Goal: Information Seeking & Learning: Learn about a topic

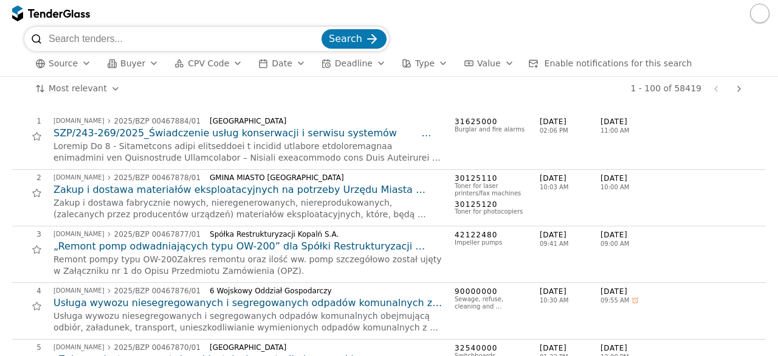
click at [138, 41] on input "search" at bounding box center [184, 39] width 271 height 24
type input "saulės jėgainės"
click at [370, 46] on div "submit" at bounding box center [371, 38] width 47 height 47
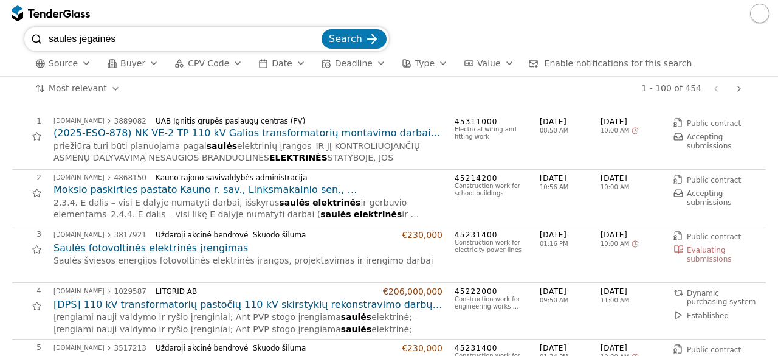
click at [302, 193] on h2 "Mokslo paskirties pastato Kauno r. sav., Linksmakalnio sen., [STREET_ADDRESS][P…" at bounding box center [248, 189] width 389 height 13
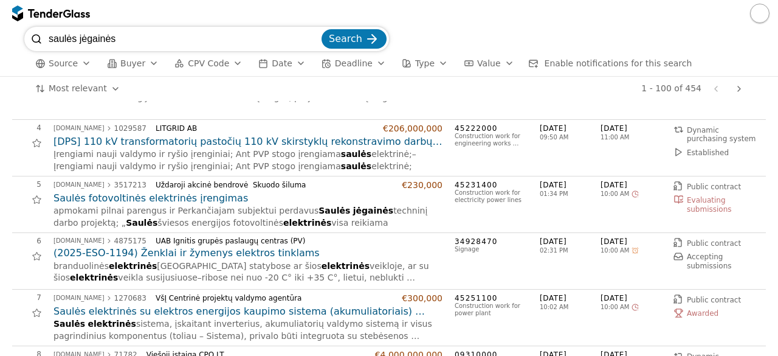
scroll to position [212, 0]
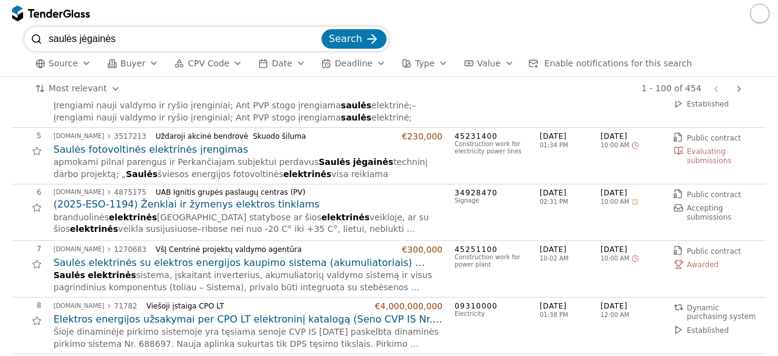
click at [407, 265] on h2 "Saulės elektrinės su elektros energijos kaupimo sistema (akumuliatoriais) proje…" at bounding box center [248, 262] width 389 height 13
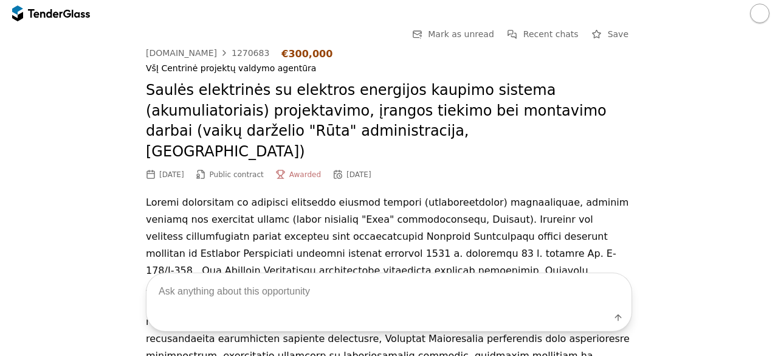
click at [331, 293] on textarea at bounding box center [389, 291] width 485 height 36
type textarea "techninės specifikacijos"
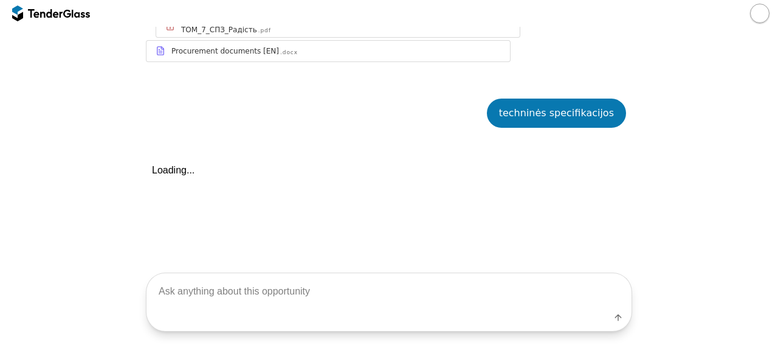
scroll to position [1356, 0]
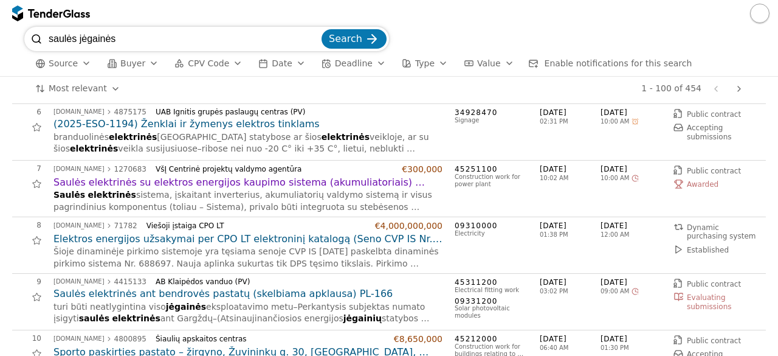
scroll to position [331, 0]
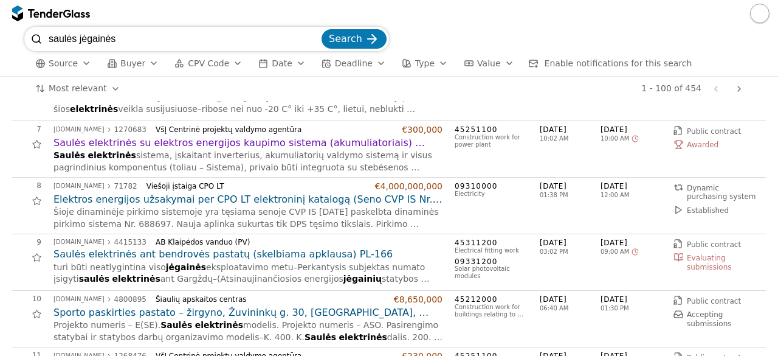
click at [257, 249] on h2 "Saulės elektrinės ant bendrovės pastatų (skelbiama apklausa) PL-166" at bounding box center [248, 253] width 389 height 13
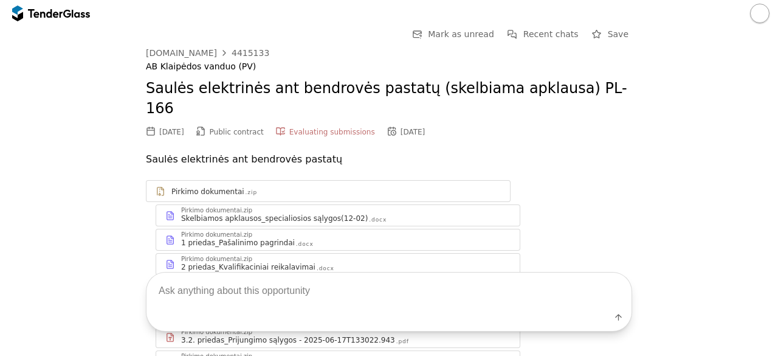
click at [255, 291] on textarea at bounding box center [389, 291] width 485 height 36
type textarea "techninės specifikacijos"
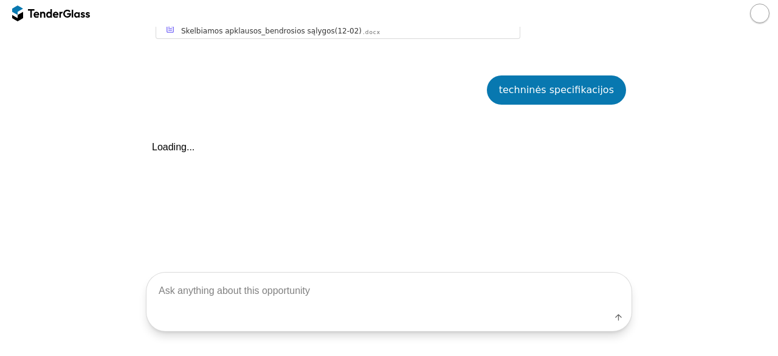
scroll to position [438, 0]
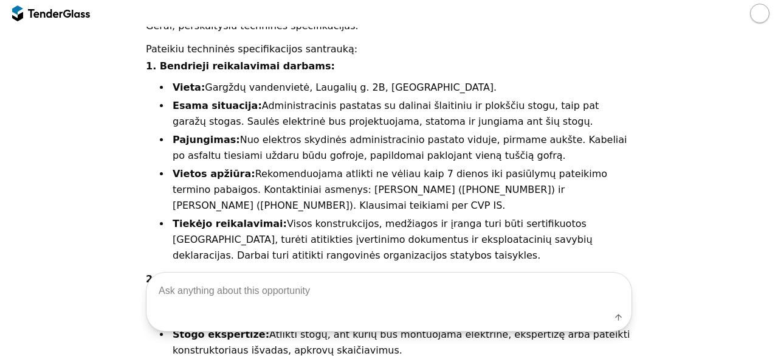
scroll to position [530, 0]
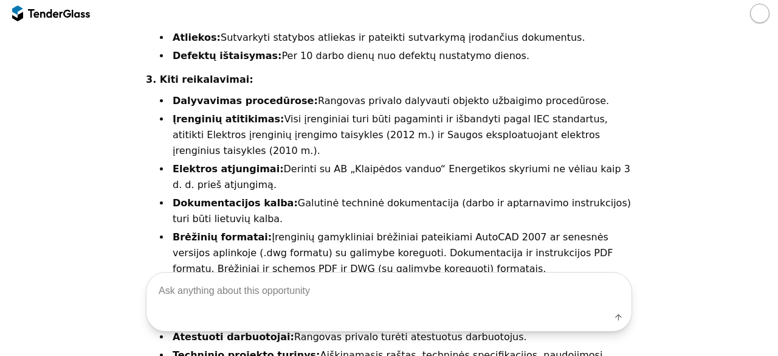
scroll to position [1055, 0]
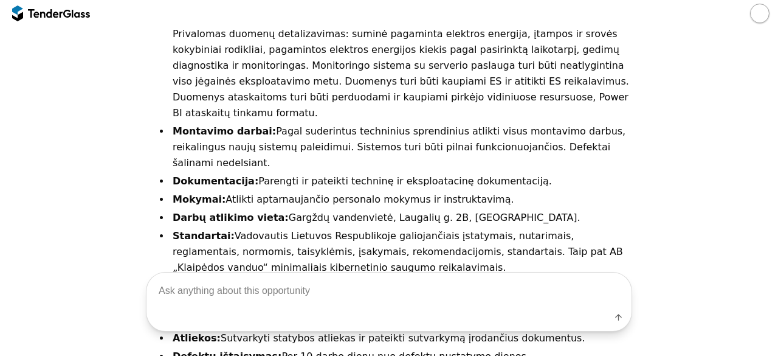
drag, startPoint x: 778, startPoint y: 240, endPoint x: 778, endPoint y: 264, distance: 24.9
click at [778, 264] on div "Go Back Mark as unread Recent chats Start a new chat Save [DOMAIN_NAME] 4415133…" at bounding box center [389, 191] width 778 height 329
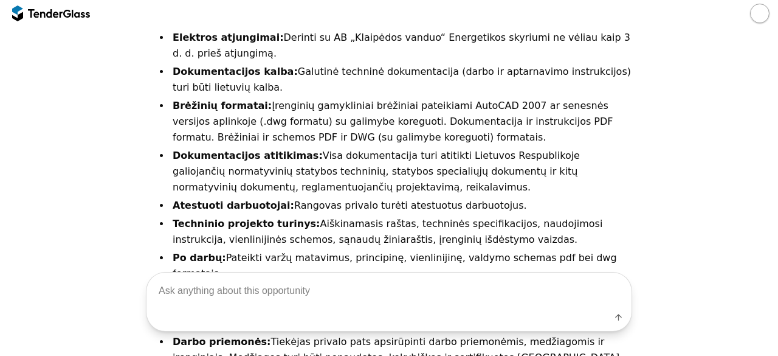
scroll to position [1482, 0]
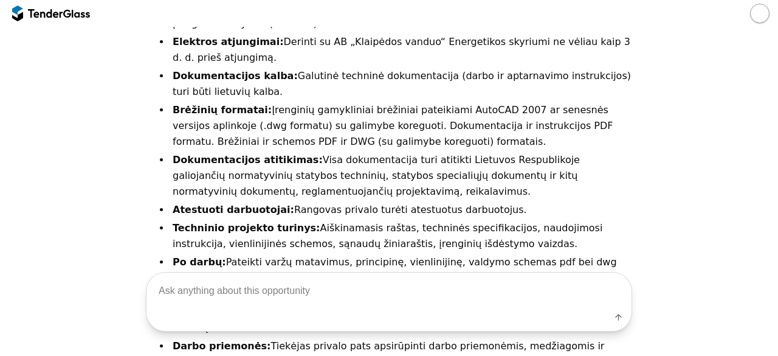
click at [81, 18] on div at bounding box center [51, 13] width 78 height 19
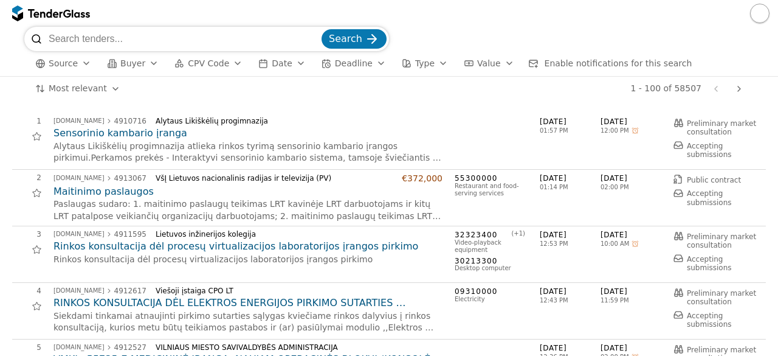
click at [145, 36] on input "search" at bounding box center [184, 39] width 271 height 24
type input "kelių tiesimas"
click at [351, 43] on span "Search" at bounding box center [345, 39] width 33 height 12
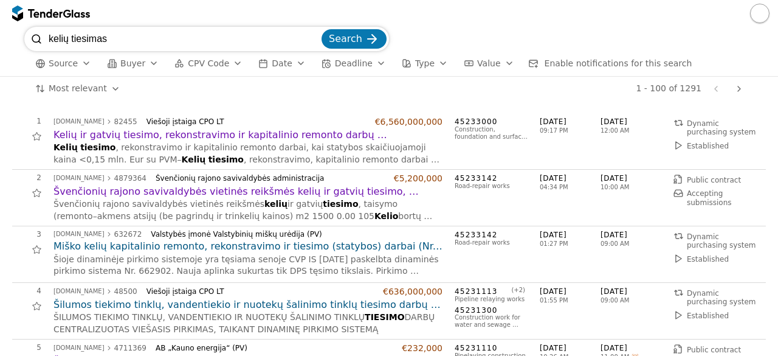
click at [350, 185] on h2 "Švenčionių rajono savivaldybės vietinės reikšmės kelių ir gatvių tiesimo, [GEOG…" at bounding box center [248, 191] width 389 height 13
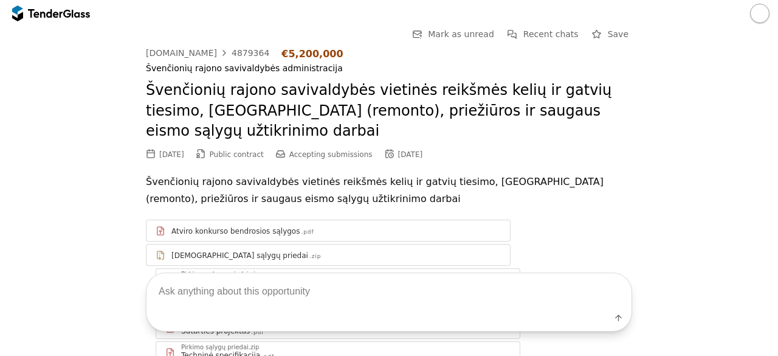
click at [278, 285] on textarea at bounding box center [389, 291] width 485 height 36
type textarea "techninės specifikacijos"
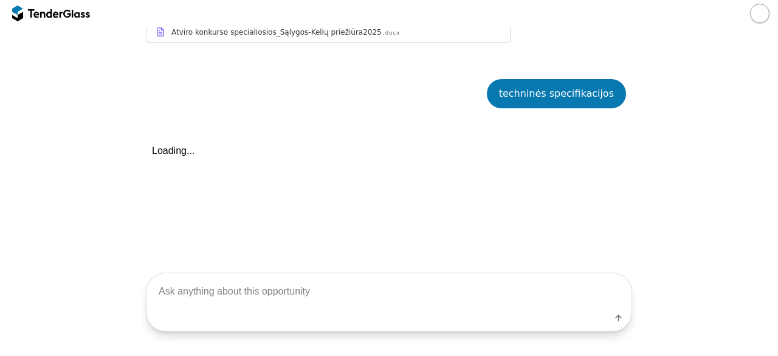
scroll to position [553, 0]
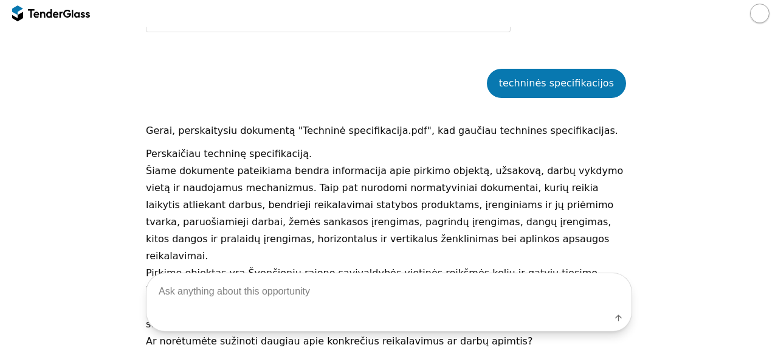
scroll to position [621, 0]
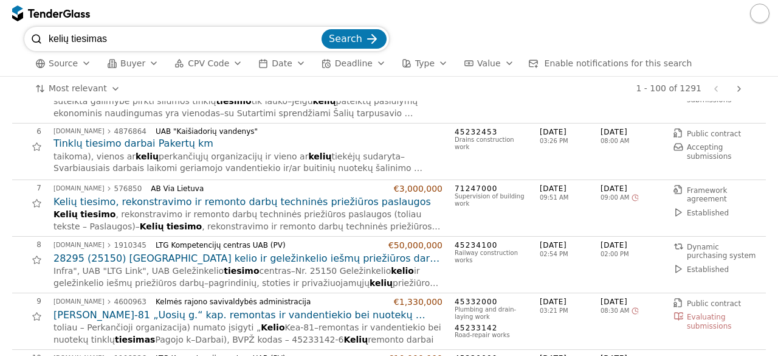
scroll to position [282, 0]
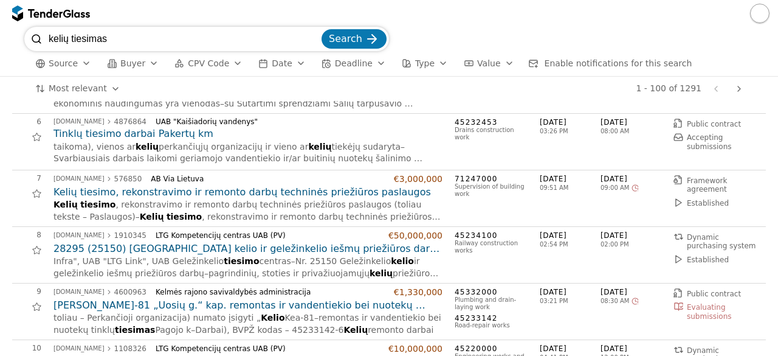
click at [233, 185] on h2 "Kelių tiesimo, rekonstravimo ir remonto darbų techninės priežiūros paslaugos" at bounding box center [248, 191] width 389 height 13
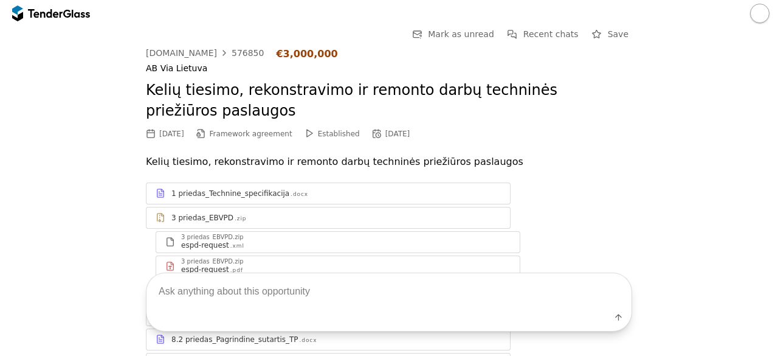
click at [219, 293] on textarea at bounding box center [389, 291] width 485 height 36
type textarea "techninės specifikacijos"
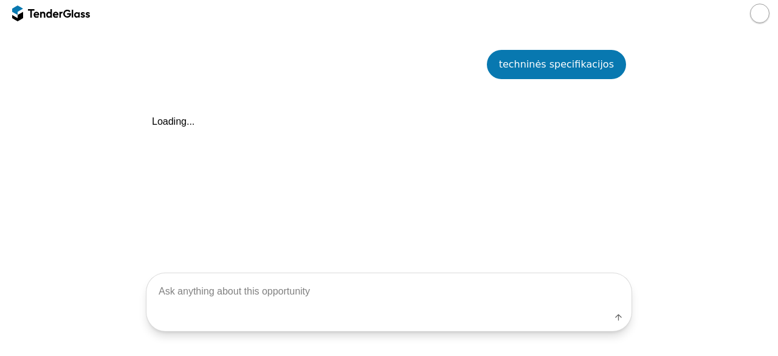
scroll to position [412, 0]
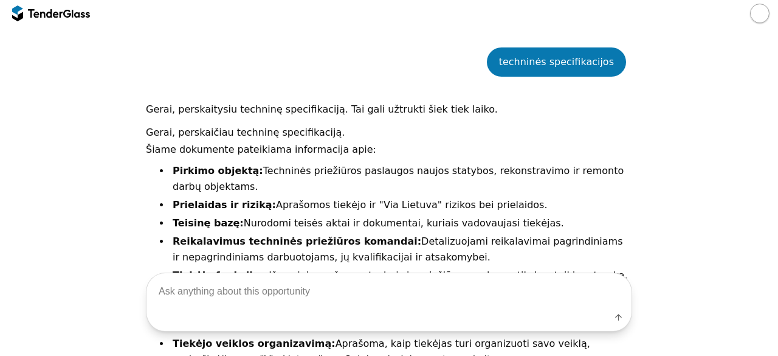
click at [131, 182] on div "Go Back Mark as unread Recent chats Start a new chat Save [DOMAIN_NAME] 576850 …" at bounding box center [389, 15] width 766 height 800
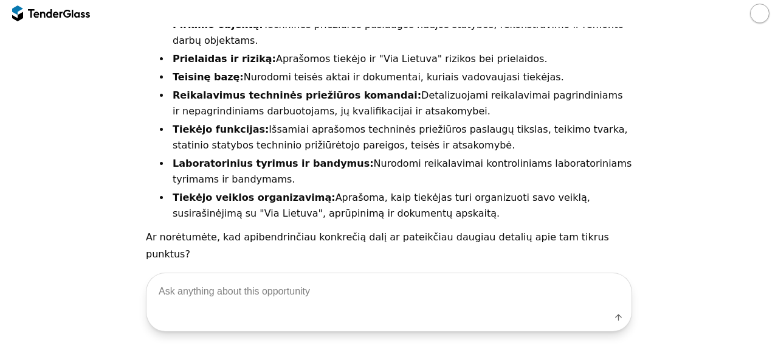
scroll to position [561, 0]
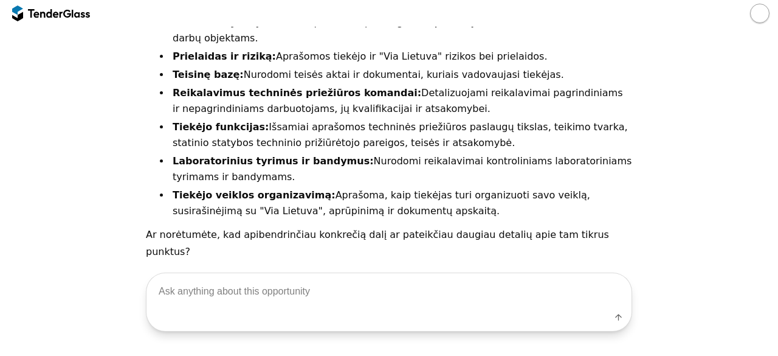
click at [85, 10] on div at bounding box center [81, 13] width 18 height 8
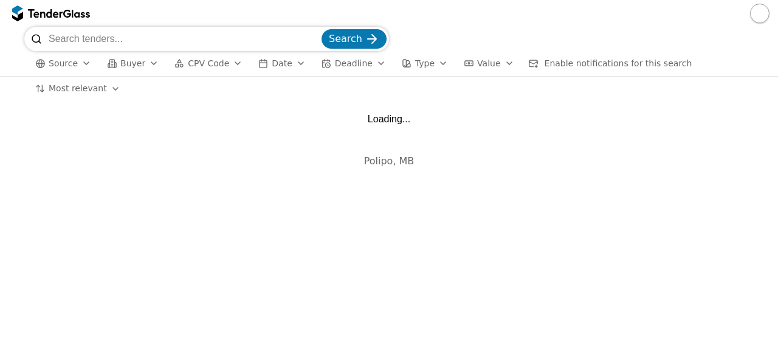
click at [126, 41] on input "search" at bounding box center [184, 39] width 271 height 24
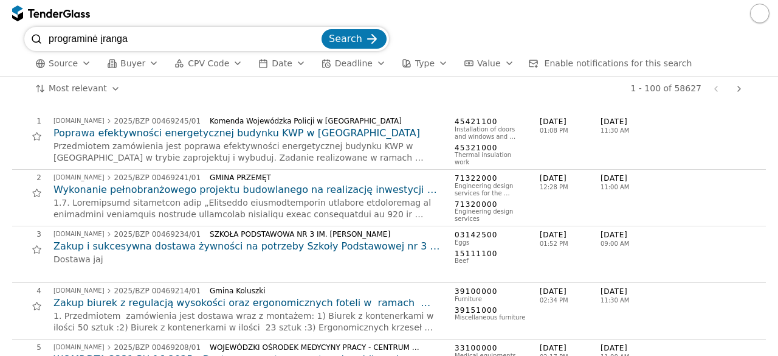
type input "programinė įranga"
click at [322, 29] on button "Search" at bounding box center [354, 38] width 65 height 19
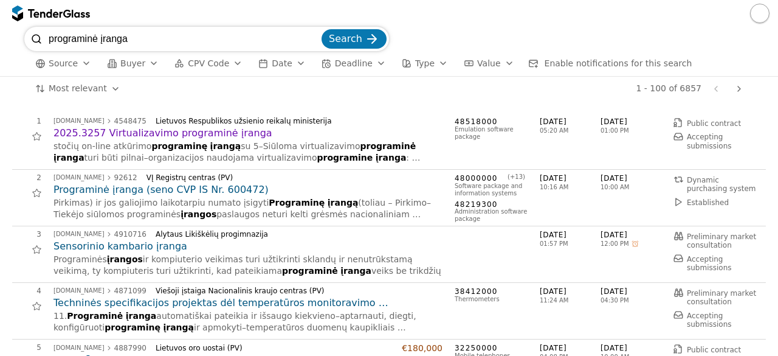
click at [159, 136] on h2 "2025.3257 Virtualizavimo programinė įranga" at bounding box center [248, 132] width 389 height 13
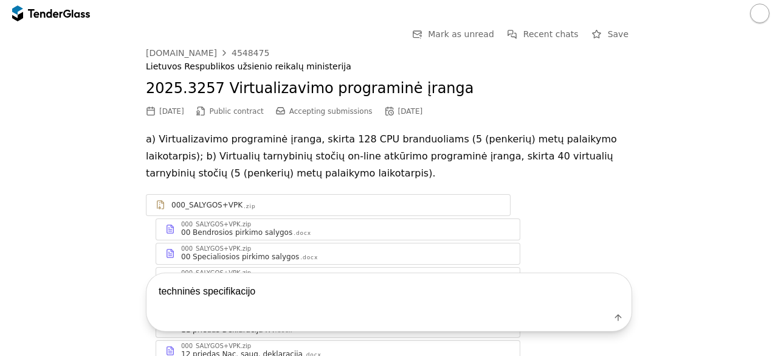
type textarea "techninės specifikacijos"
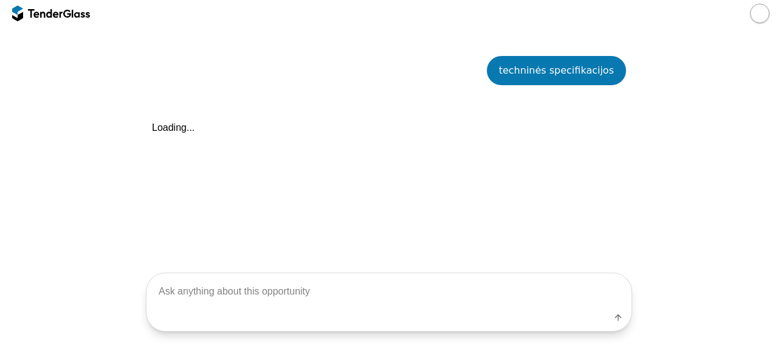
scroll to position [645, 0]
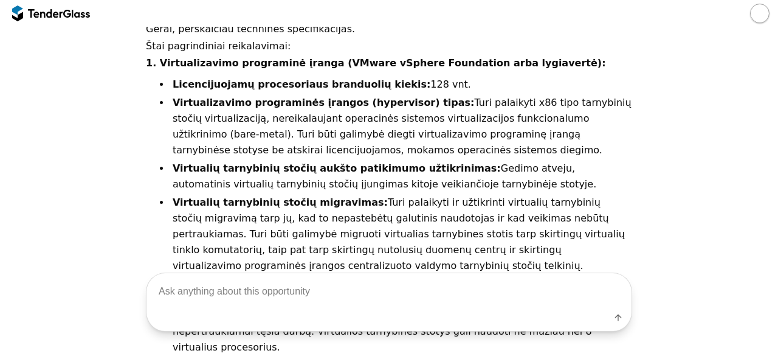
scroll to position [662, 0]
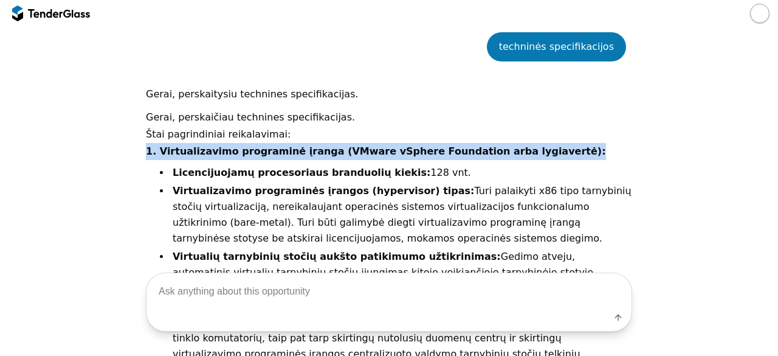
drag, startPoint x: 768, startPoint y: 138, endPoint x: 773, endPoint y: 145, distance: 8.3
click at [773, 145] on div "Go Back Mark as unread Recent chats Start a new chat Save [DOMAIN_NAME] 4548475…" at bounding box center [389, 191] width 778 height 329
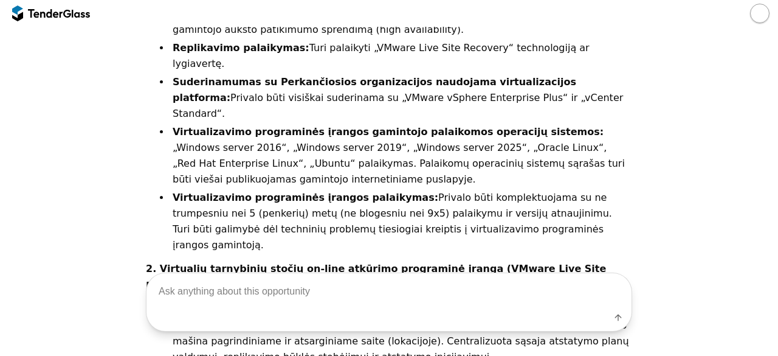
scroll to position [2053, 0]
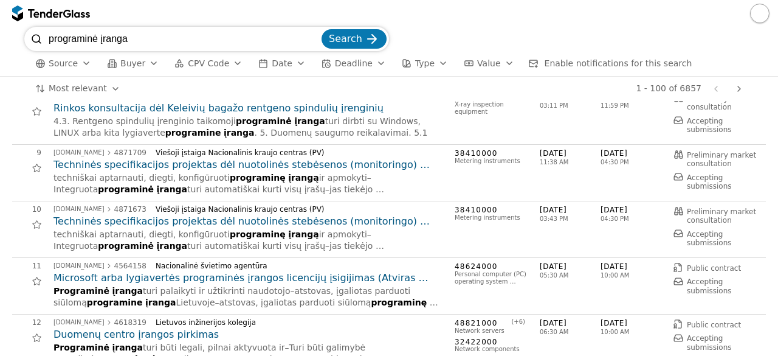
scroll to position [460, 0]
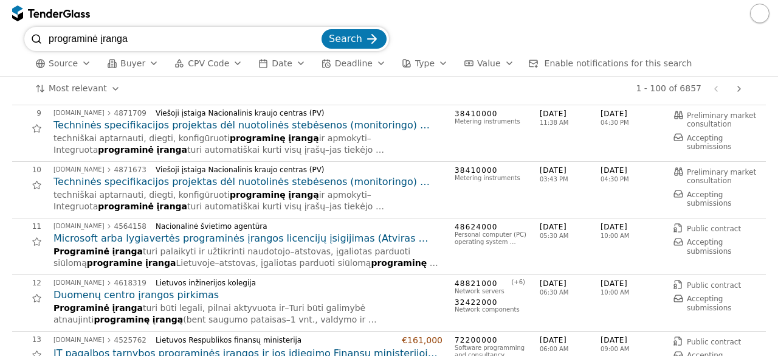
click at [164, 298] on h2 "Duomenų centro įrangos pirkimas" at bounding box center [248, 294] width 389 height 13
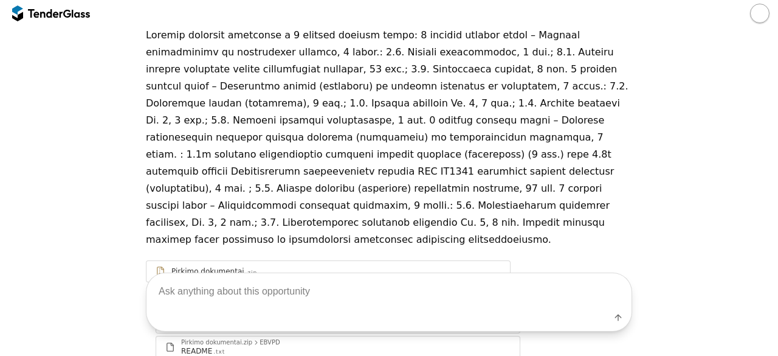
scroll to position [105, 0]
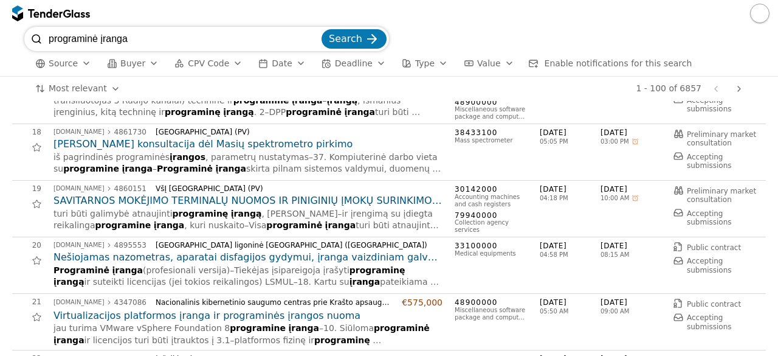
scroll to position [960, 0]
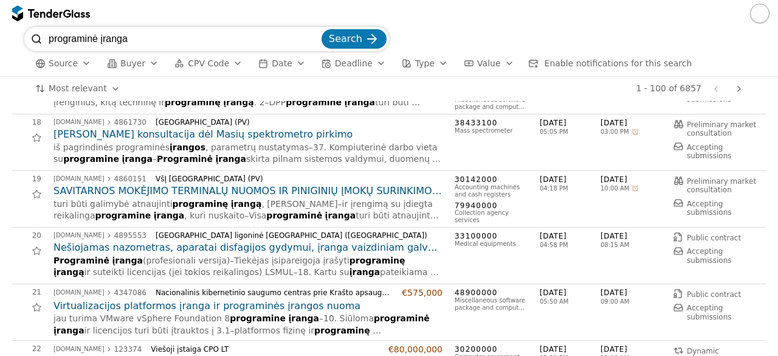
click at [221, 302] on h2 "Virtualizacijos platformos įranga ir programinės įrangos nuoma" at bounding box center [248, 305] width 389 height 13
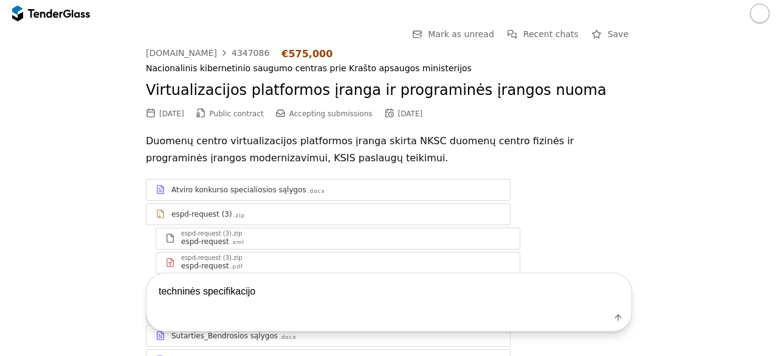
type textarea "techninės specifikacijos"
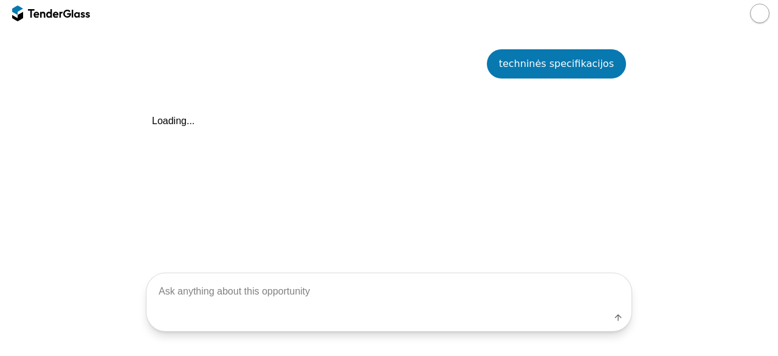
scroll to position [360, 0]
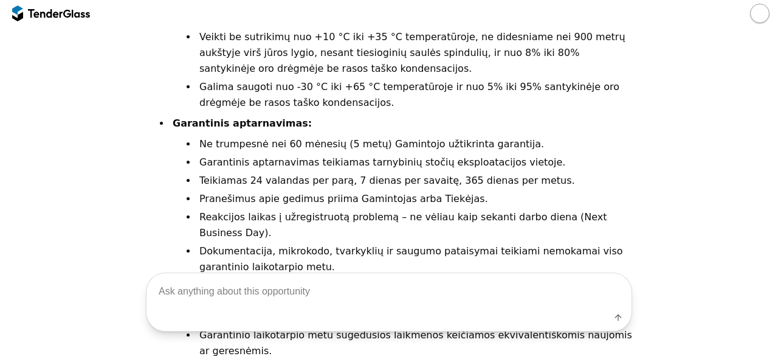
scroll to position [2482, 0]
